Goal: Task Accomplishment & Management: Complete application form

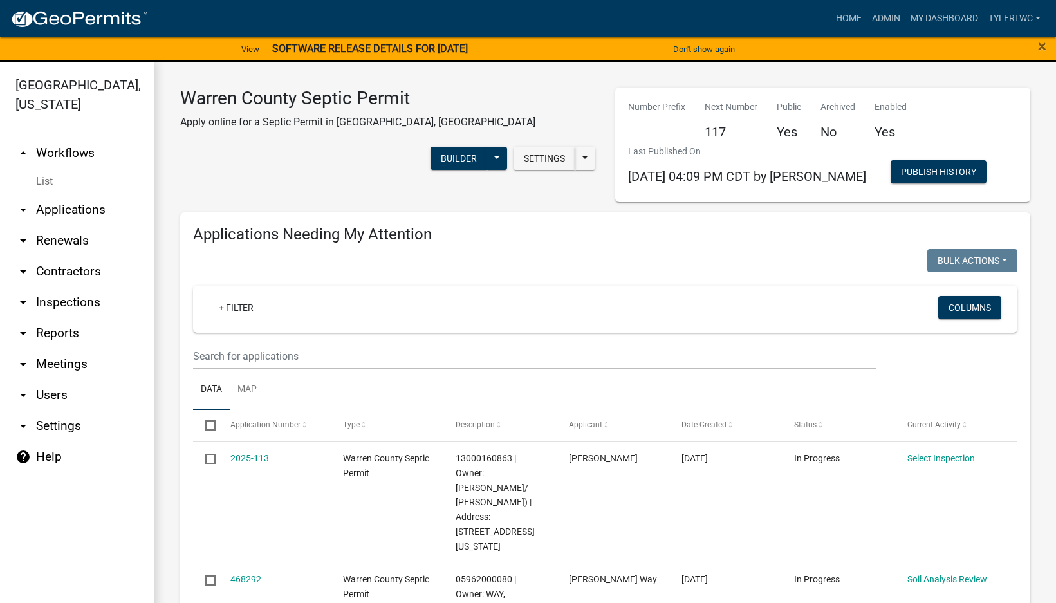
select select "2: 50"
select select "3: 100"
click at [411, 41] on div "View SOFTWARE RELEASE DETAILS FOR [DATE] Learn more" at bounding box center [352, 49] width 528 height 27
click at [353, 43] on strong "SOFTWARE RELEASE DETAILS FOR [DATE]" at bounding box center [370, 48] width 196 height 12
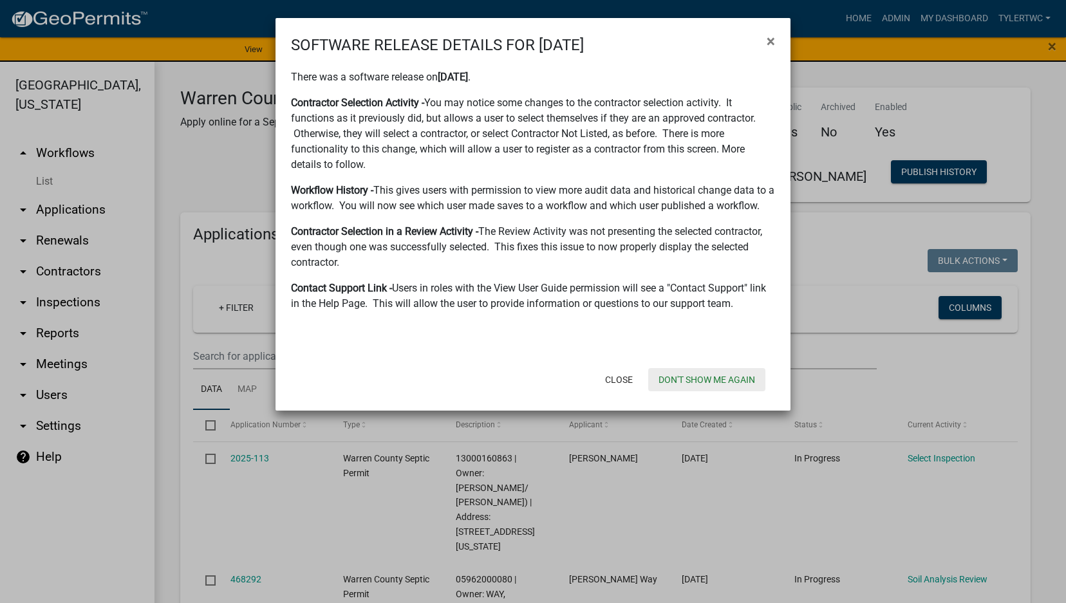
click at [738, 373] on button "Don't show me again" at bounding box center [706, 379] width 117 height 23
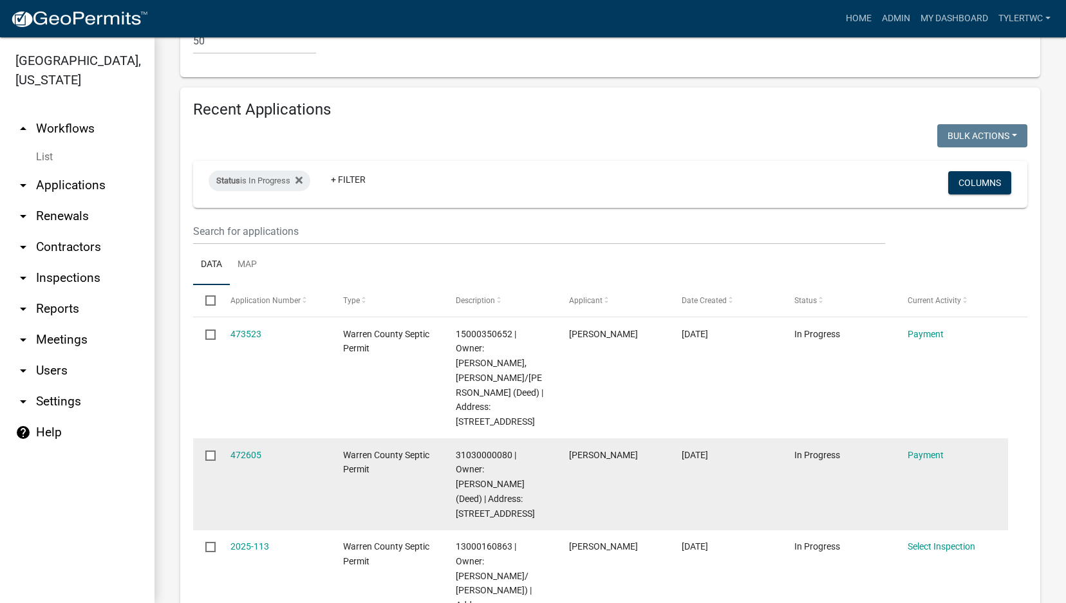
scroll to position [2253, 0]
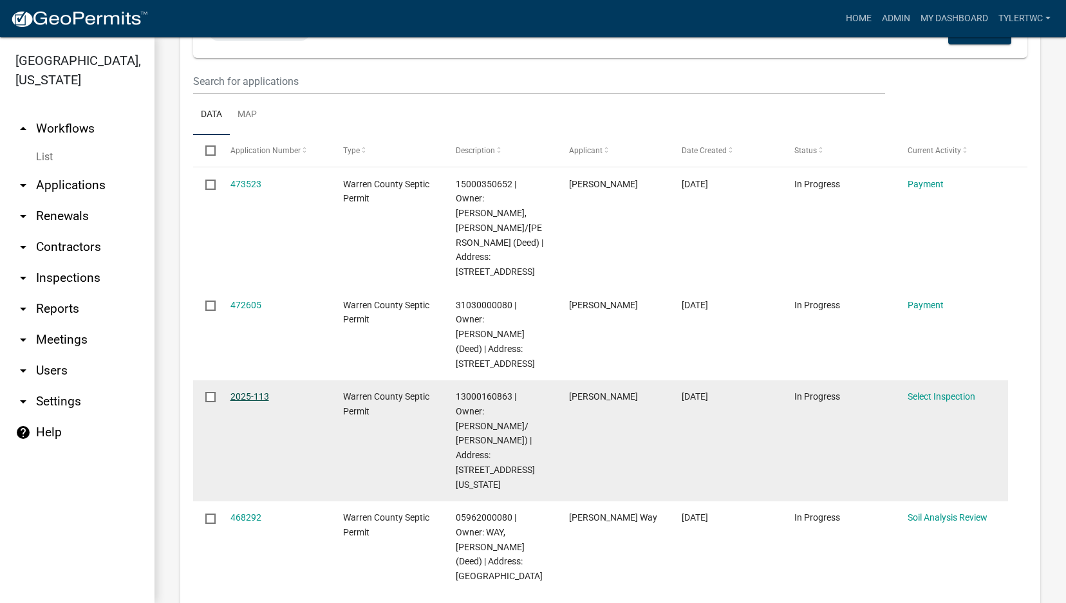
click at [245, 391] on link "2025-113" at bounding box center [249, 396] width 39 height 10
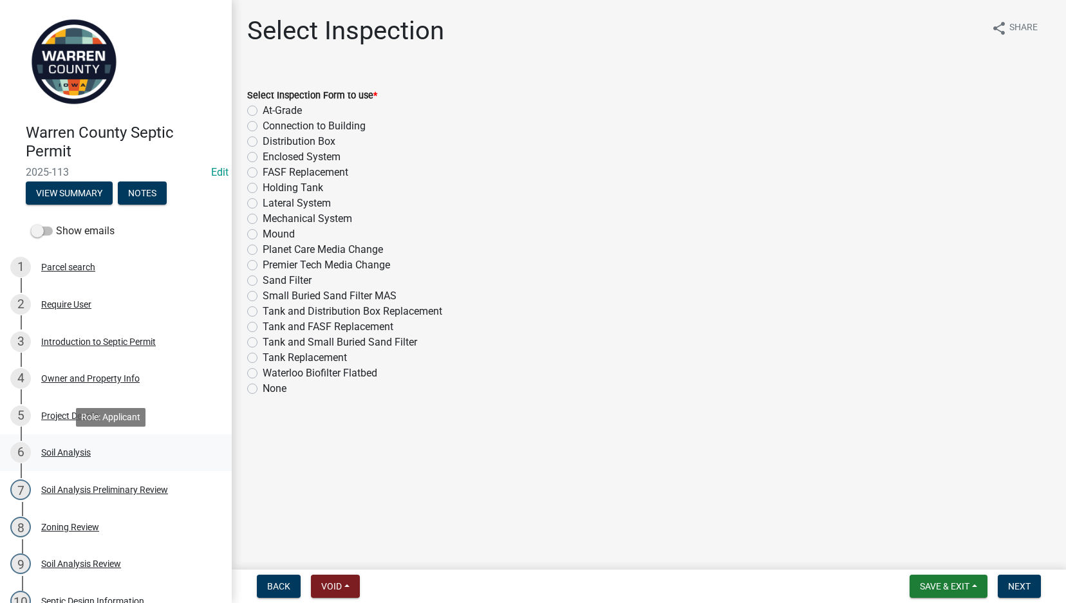
click at [61, 452] on div "Soil Analysis" at bounding box center [66, 452] width 50 height 9
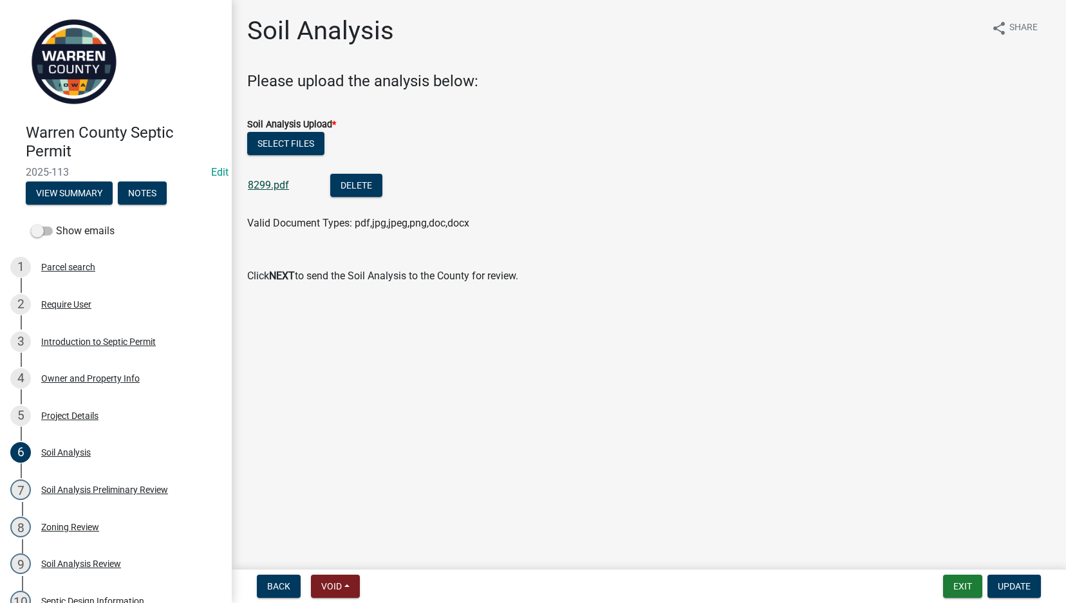
click at [259, 183] on link "8299.pdf" at bounding box center [268, 185] width 41 height 12
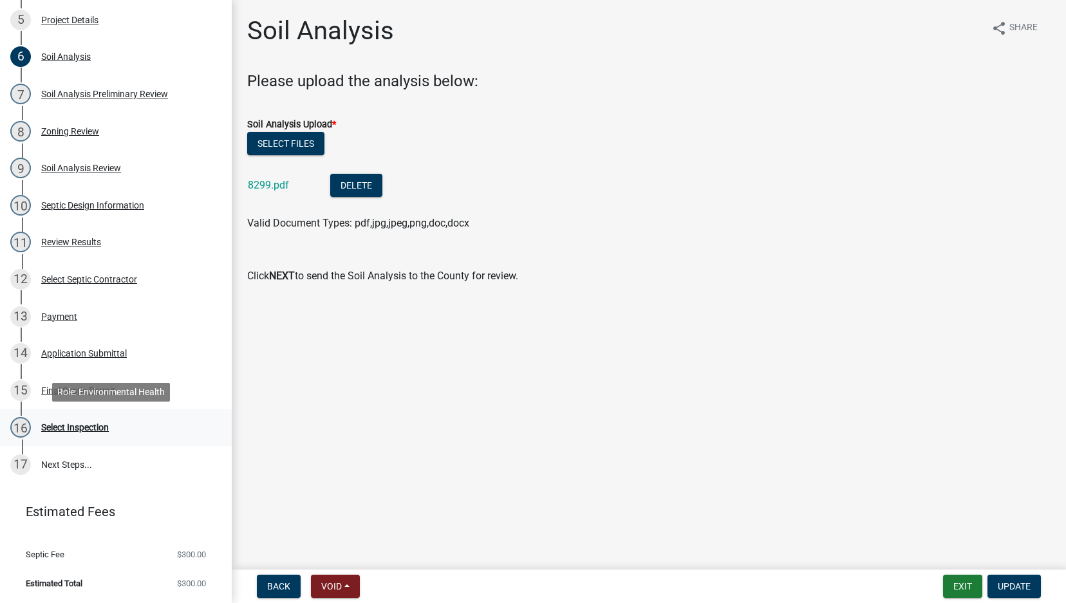
click at [66, 431] on div "Select Inspection" at bounding box center [75, 427] width 68 height 9
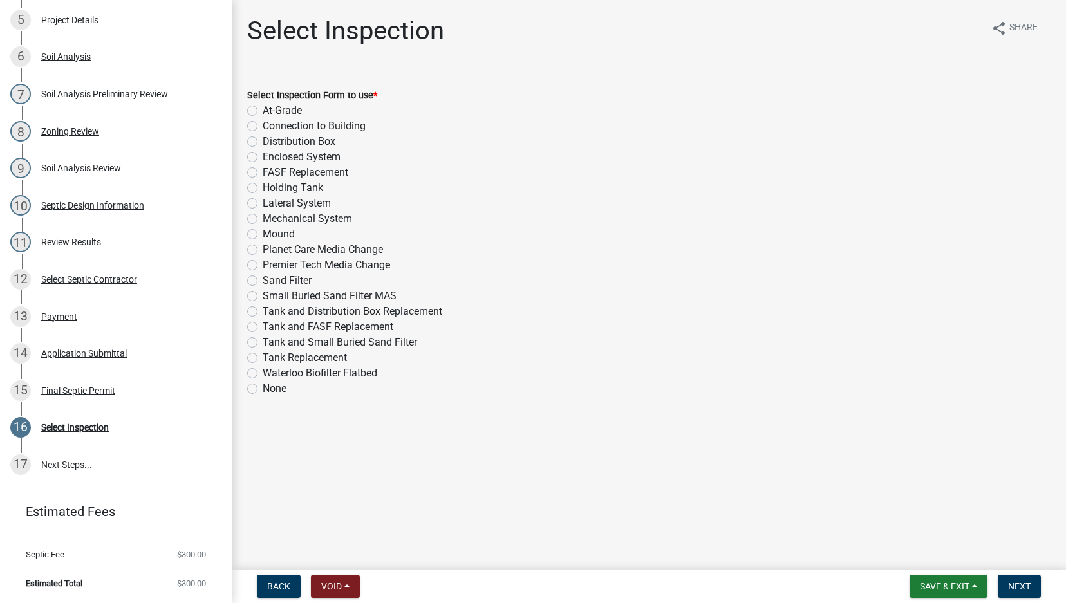
click at [263, 111] on label "At-Grade" at bounding box center [282, 110] width 39 height 15
click at [263, 111] on input "At-Grade" at bounding box center [267, 107] width 8 height 8
radio input "true"
click at [1022, 588] on span "Next" at bounding box center [1019, 586] width 23 height 10
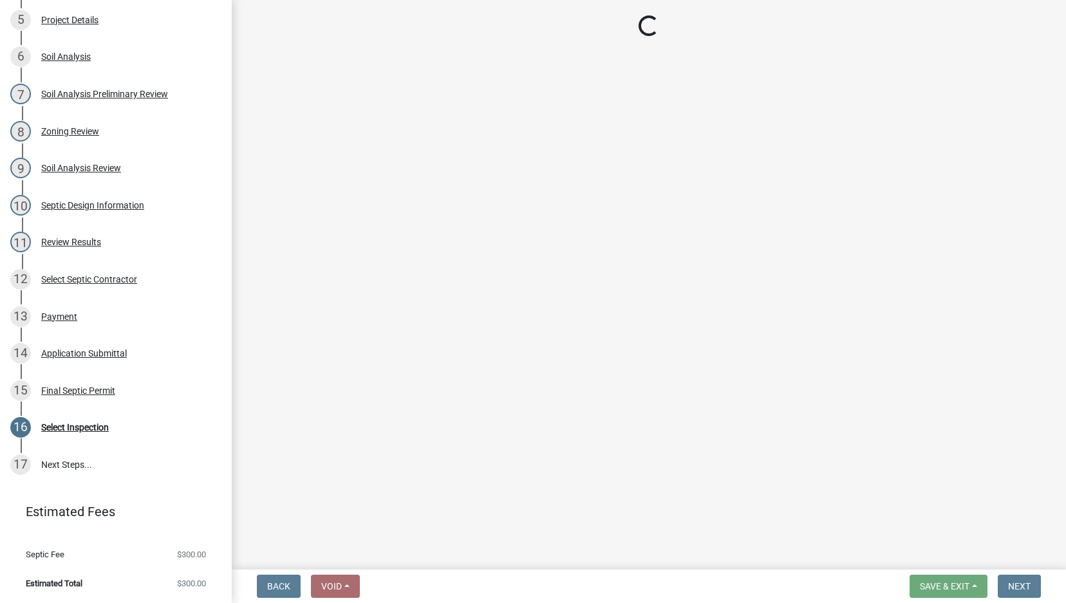
select select "d1e22d4f-68e7-4e9d-8701-604dd084f30f"
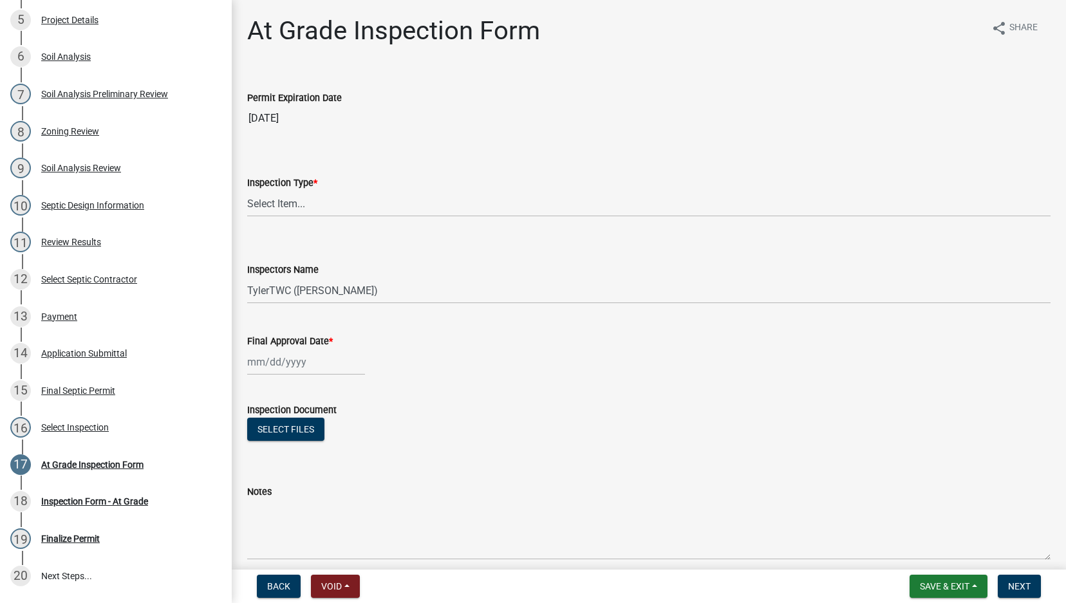
scroll to position [507, 0]
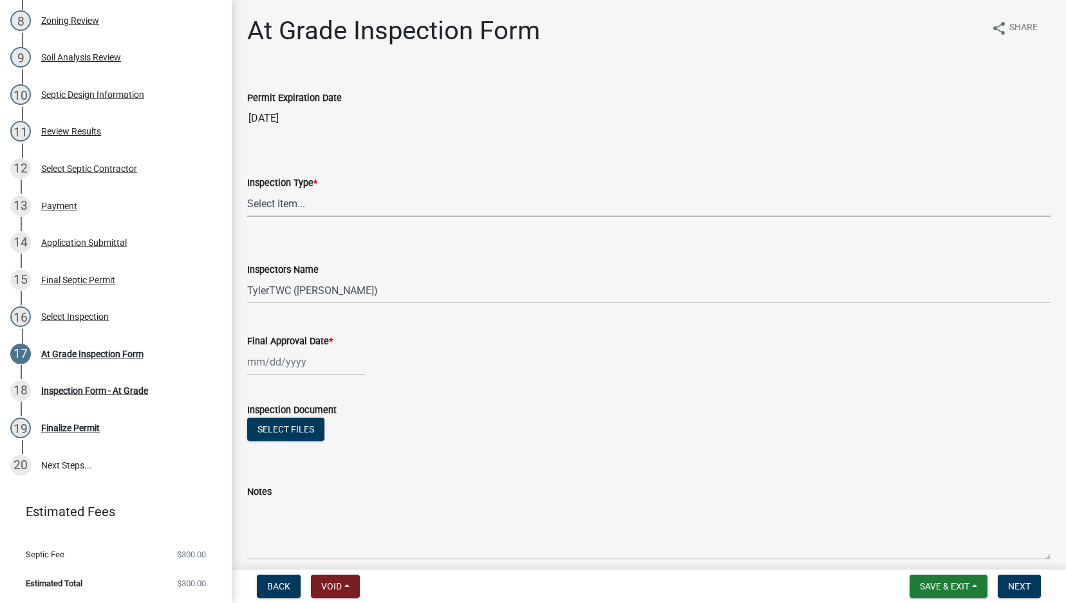
click at [277, 216] on select "Select Item... At-Grade" at bounding box center [648, 204] width 803 height 26
click at [281, 209] on select "Select Item... At-Grade" at bounding box center [648, 204] width 803 height 26
click at [278, 223] on wm-data-entity-input "Inspection Type * Select Item... At-Grade" at bounding box center [648, 185] width 803 height 87
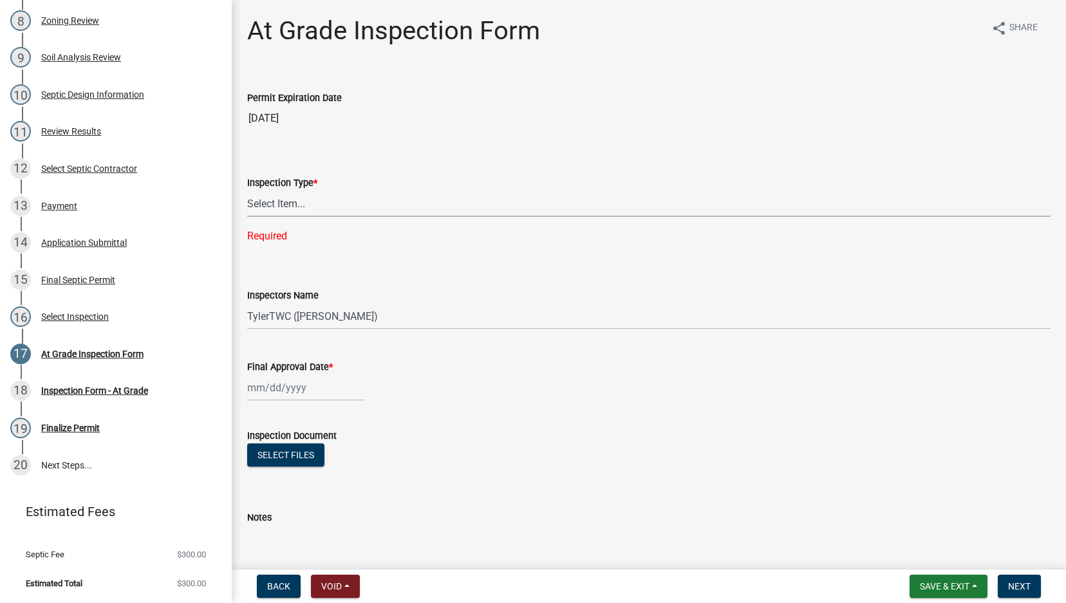
click at [290, 203] on select "Select Item... At-Grade" at bounding box center [648, 204] width 803 height 26
click at [247, 191] on select "Select Item... At-Grade" at bounding box center [648, 204] width 803 height 26
select select "c292f160-73c7-443c-9b26-d074e32445b8"
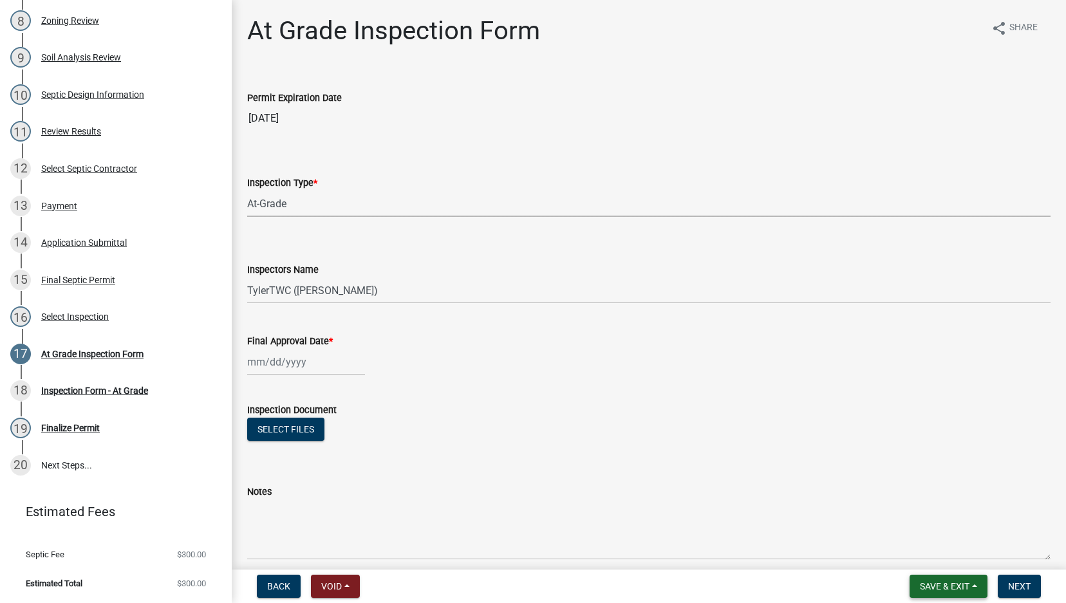
click at [957, 580] on button "Save & Exit" at bounding box center [949, 586] width 78 height 23
click at [926, 549] on button "Save & Exit" at bounding box center [935, 552] width 103 height 31
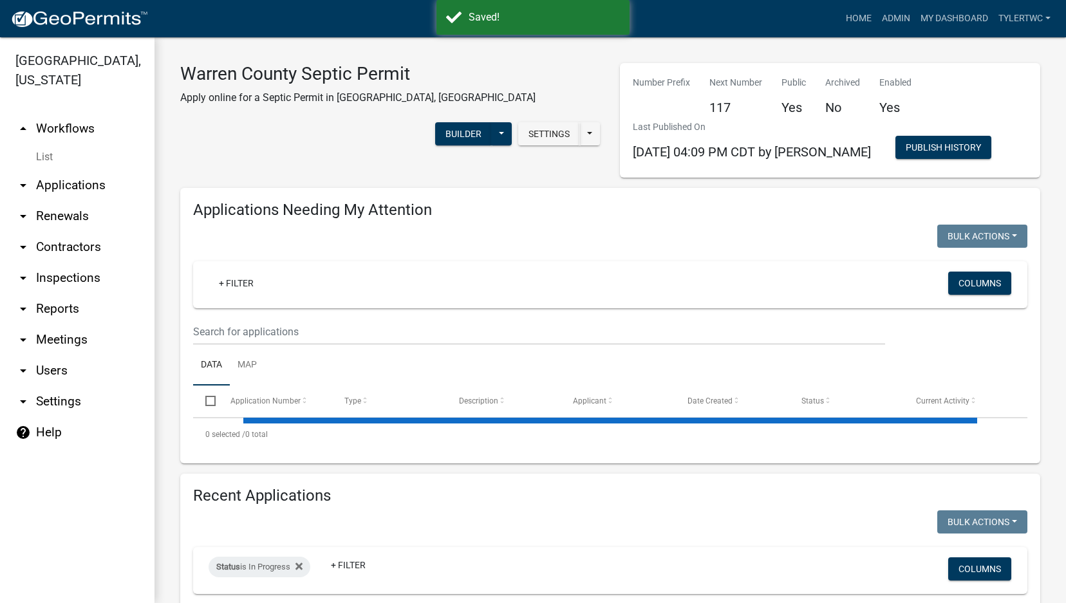
select select "2: 50"
select select "3: 100"
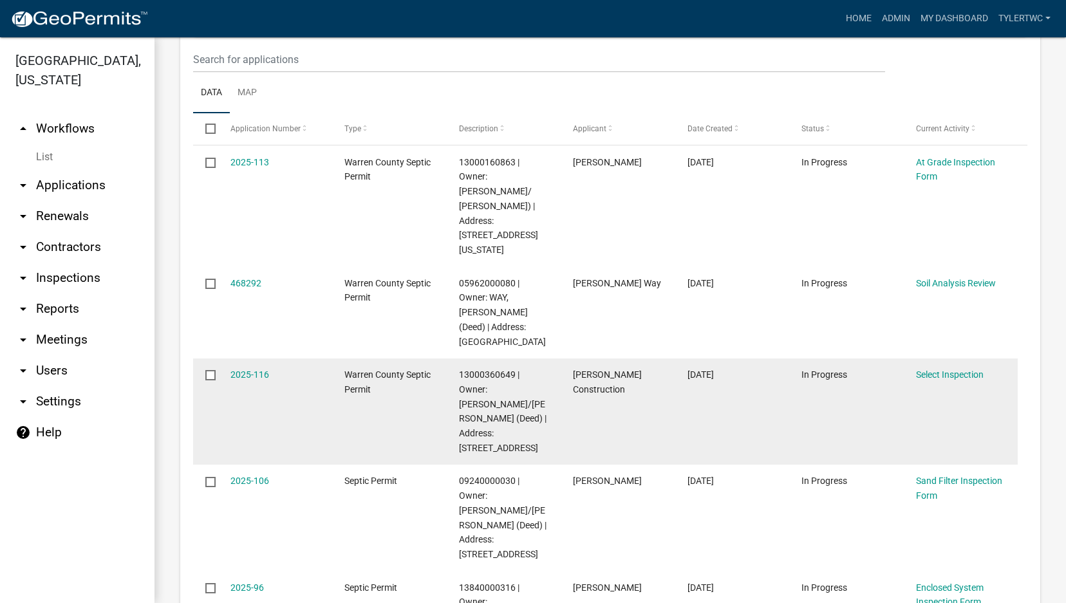
scroll to position [301, 0]
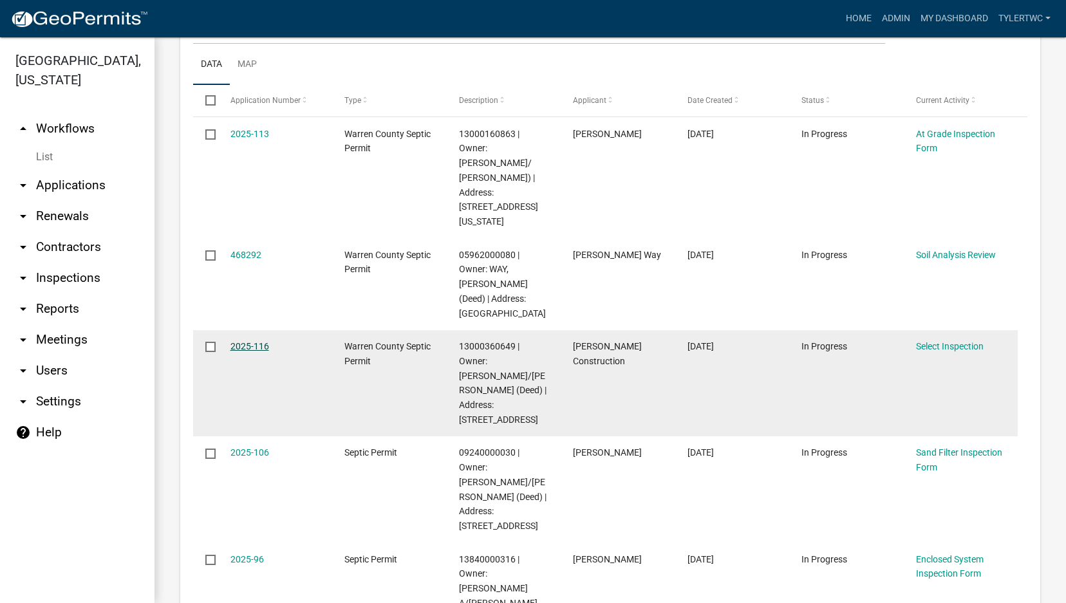
click at [232, 341] on link "2025-116" at bounding box center [249, 346] width 39 height 10
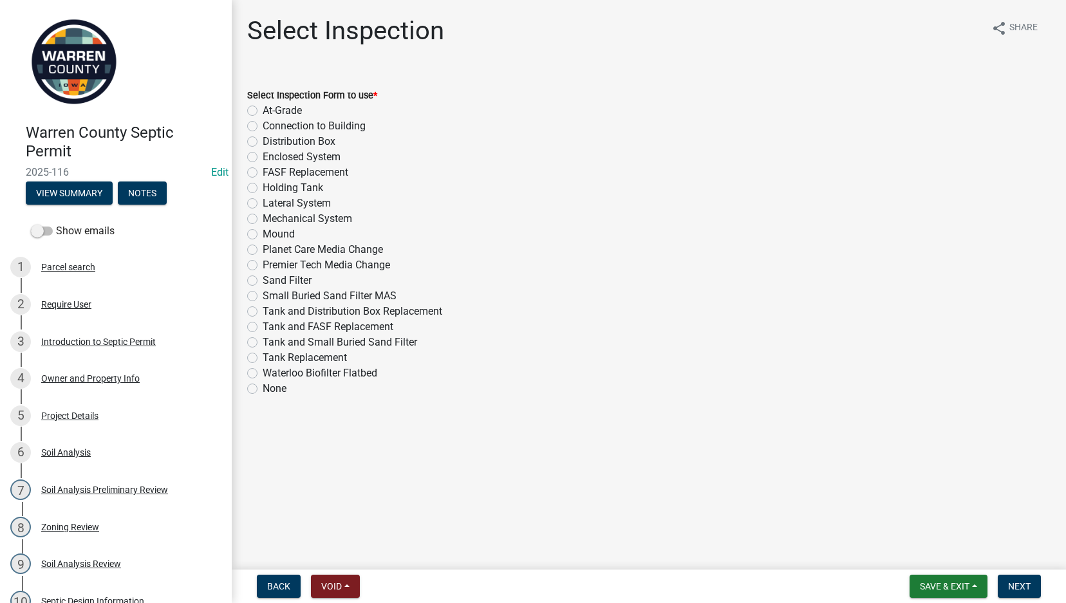
click at [263, 281] on label "Sand Filter" at bounding box center [287, 280] width 49 height 15
click at [263, 281] on input "Sand Filter" at bounding box center [267, 277] width 8 height 8
radio input "true"
click at [1032, 579] on button "Next" at bounding box center [1019, 586] width 43 height 23
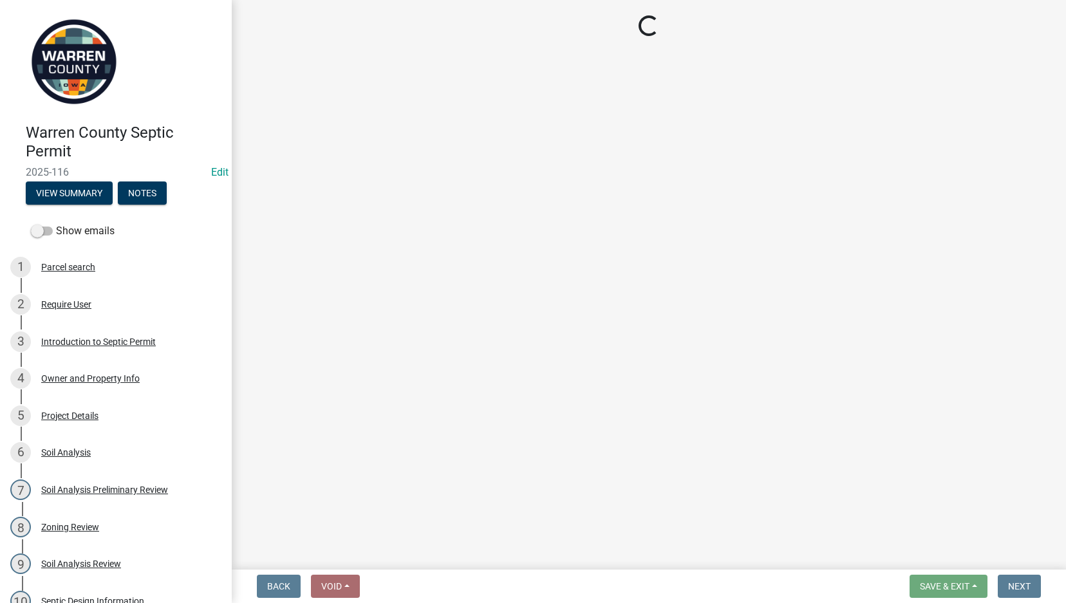
select select "d1e22d4f-68e7-4e9d-8701-604dd084f30f"
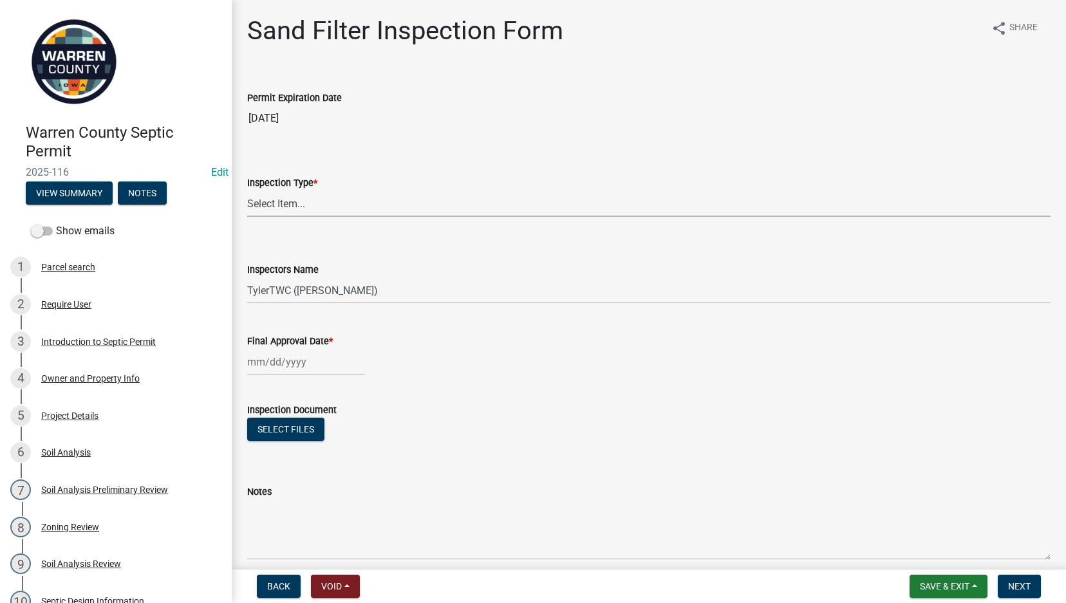
click at [290, 207] on select "Select Item... Sand Filter" at bounding box center [648, 204] width 803 height 26
click at [247, 191] on select "Select Item... Sand Filter" at bounding box center [648, 204] width 803 height 26
select select "712890e3-0e22-400e-a79f-3f3f8890de95"
click at [965, 590] on span "Save & Exit" at bounding box center [945, 586] width 50 height 10
click at [937, 552] on button "Save & Exit" at bounding box center [935, 552] width 103 height 31
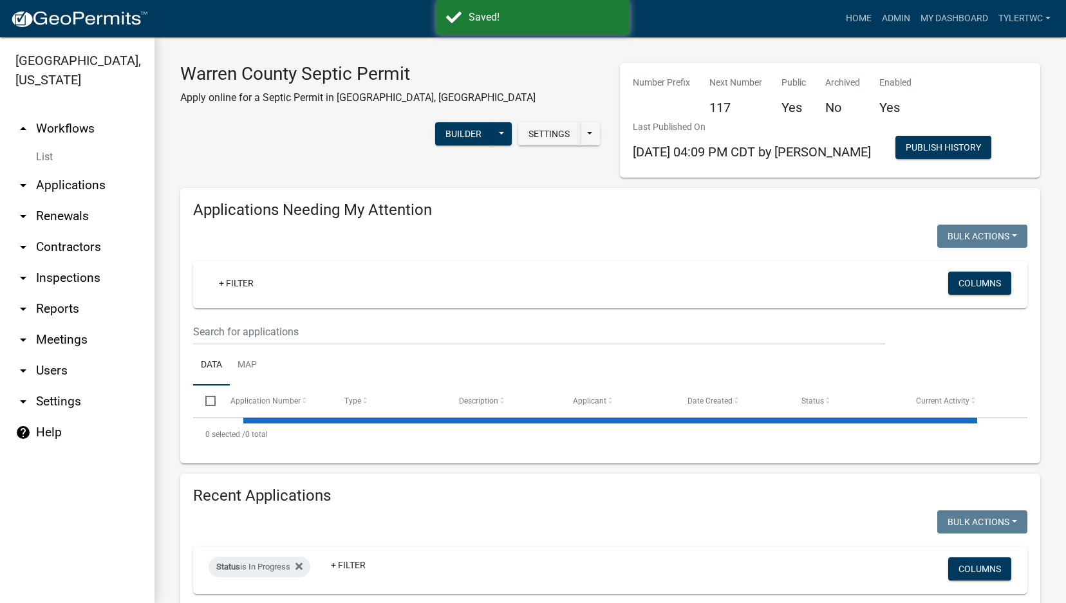
select select "2: 50"
select select "3: 100"
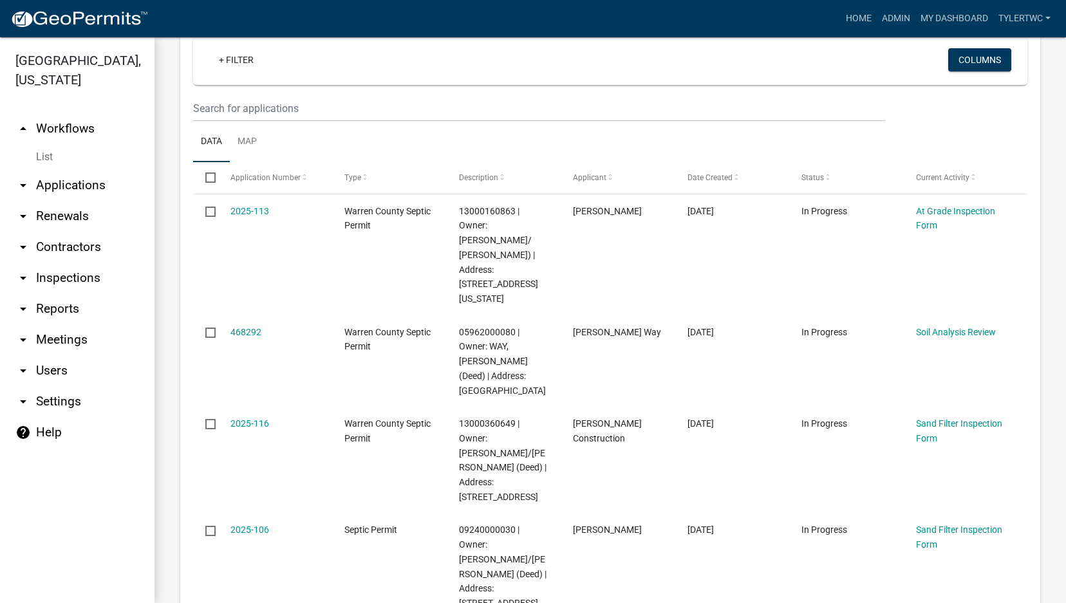
scroll to position [171, 0]
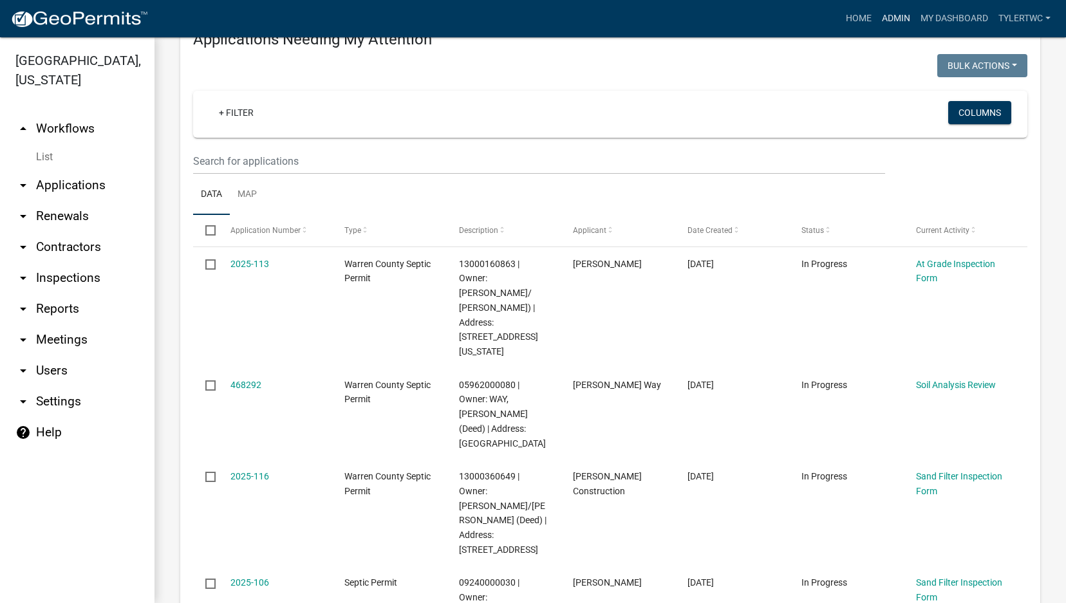
click at [892, 14] on link "Admin" at bounding box center [896, 18] width 39 height 24
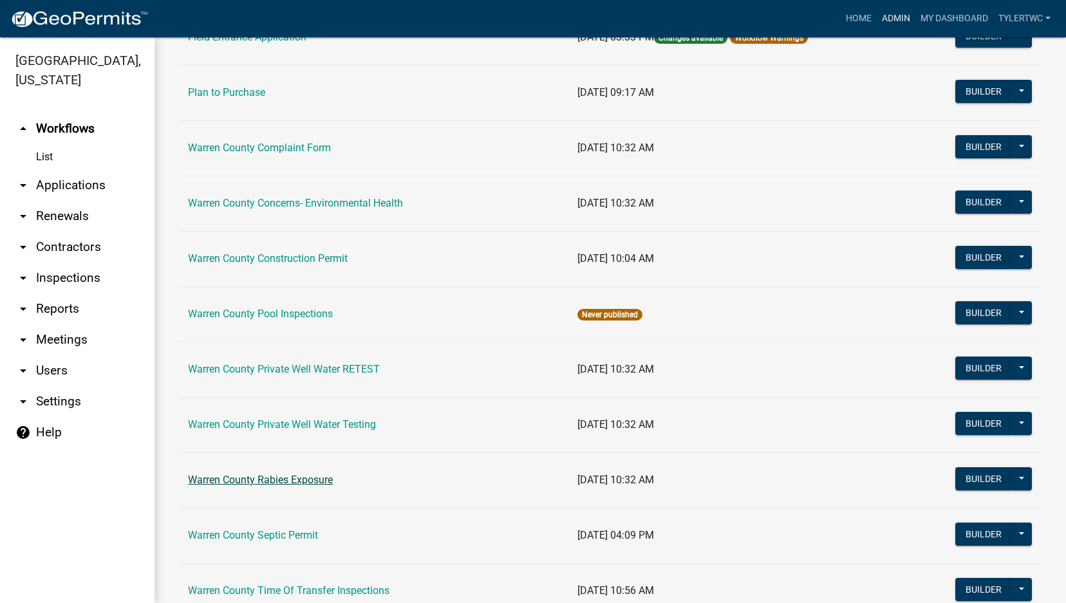
scroll to position [751, 0]
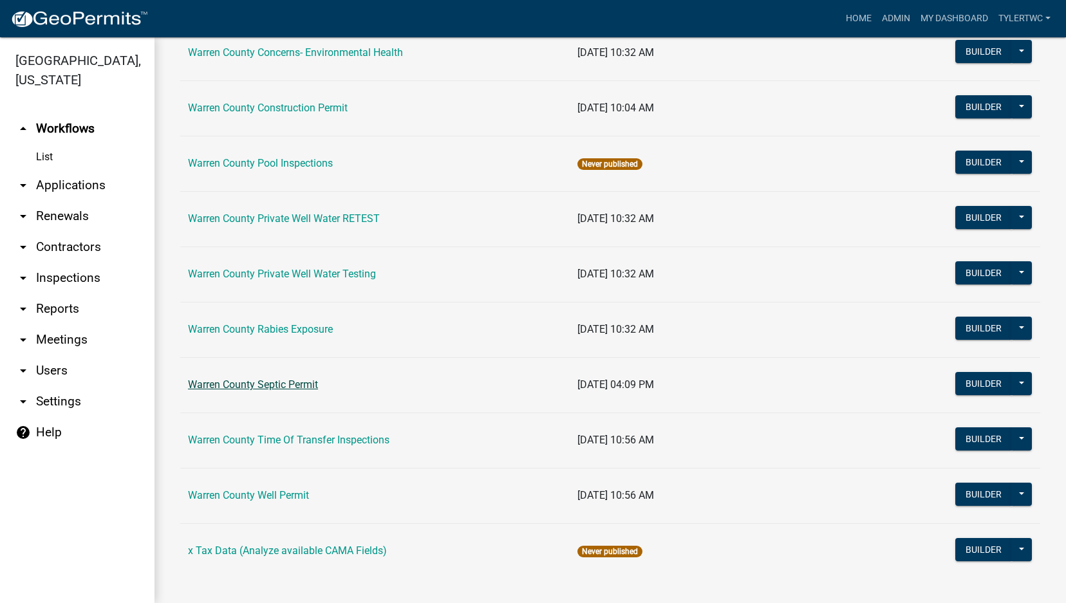
click at [271, 388] on link "Warren County Septic Permit" at bounding box center [253, 384] width 130 height 12
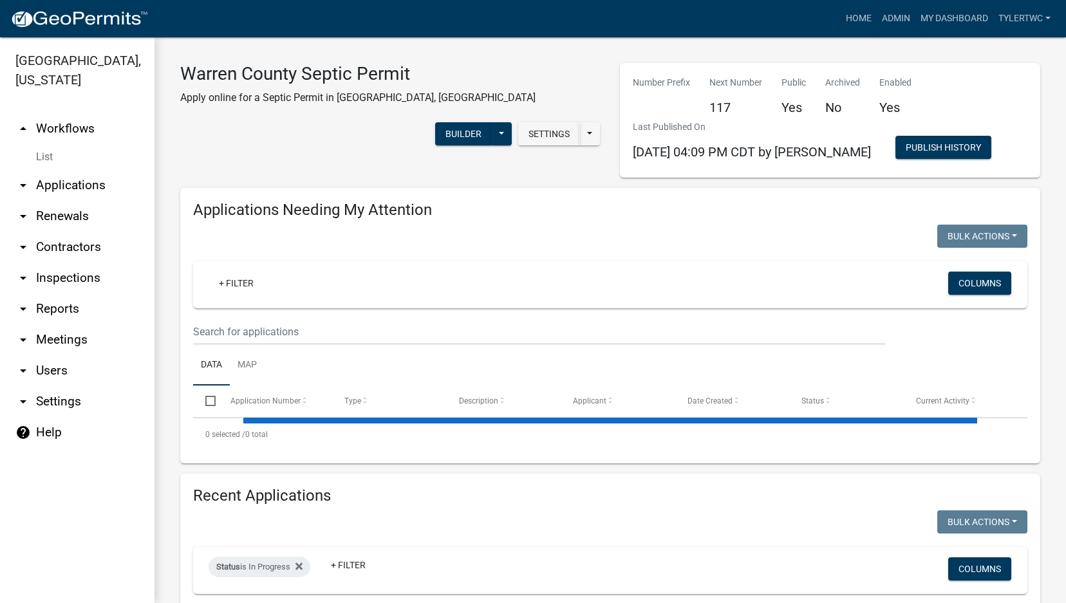
select select "2: 50"
select select "3: 100"
select select "2: 50"
select select "3: 100"
